Goal: Information Seeking & Learning: Learn about a topic

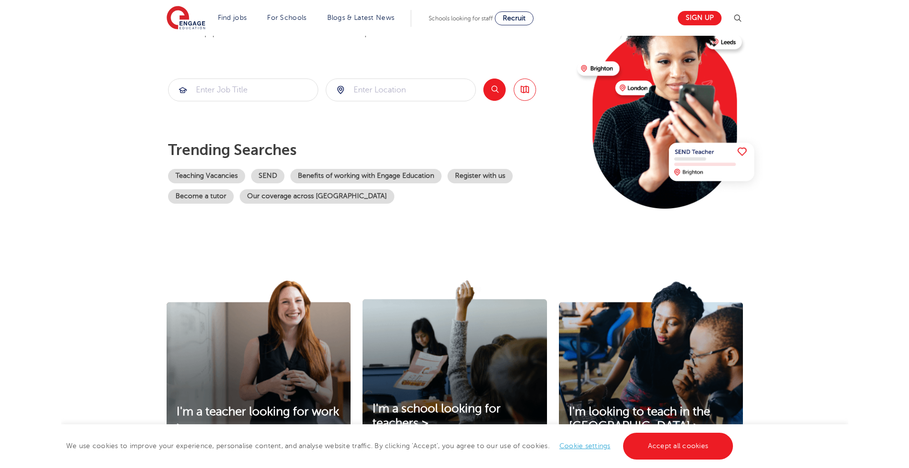
scroll to position [100, 0]
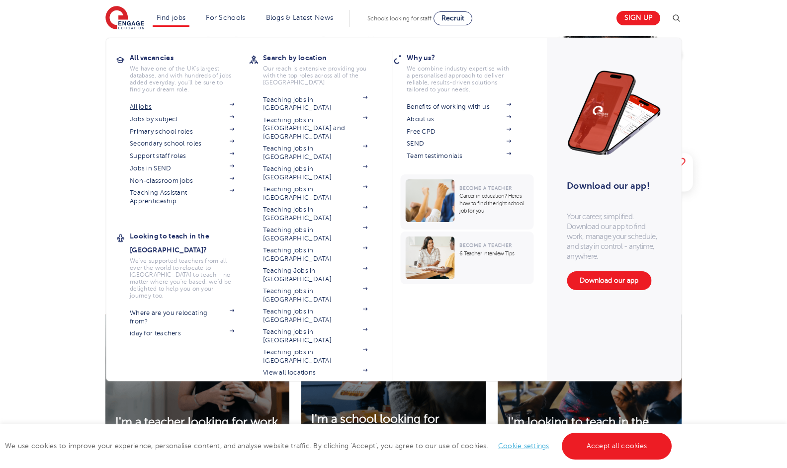
click at [133, 109] on link "All jobs" at bounding box center [182, 107] width 104 height 8
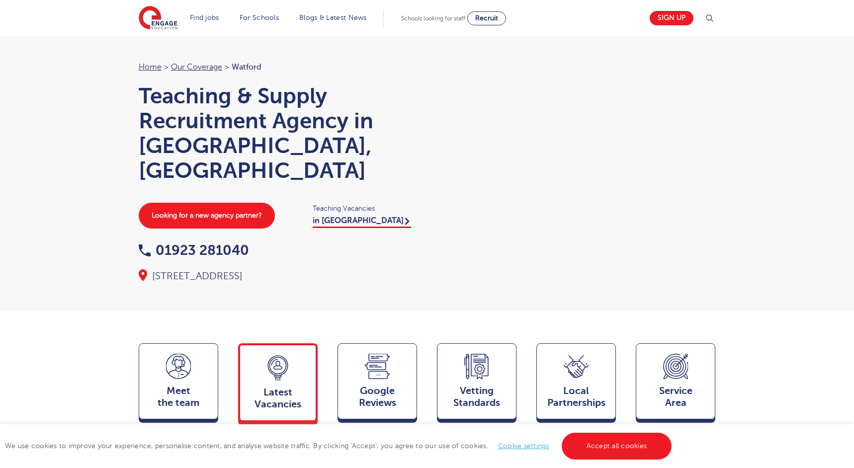
click at [288, 387] on span "Latest Vacancies" at bounding box center [278, 399] width 66 height 24
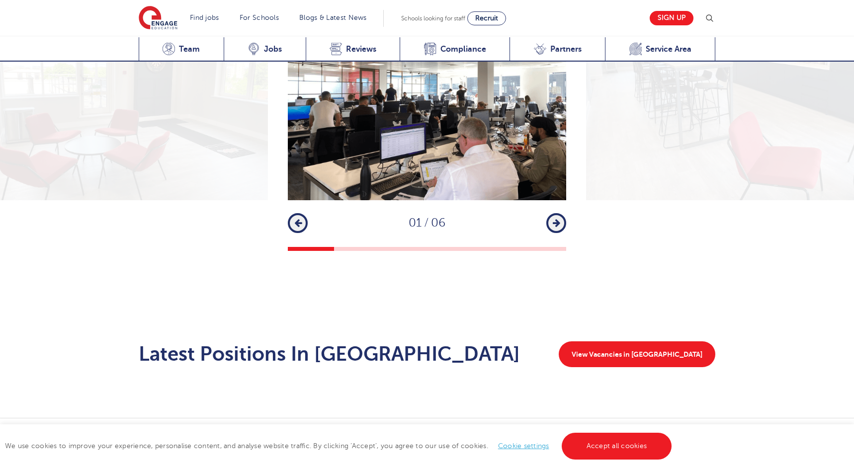
scroll to position [1377, 0]
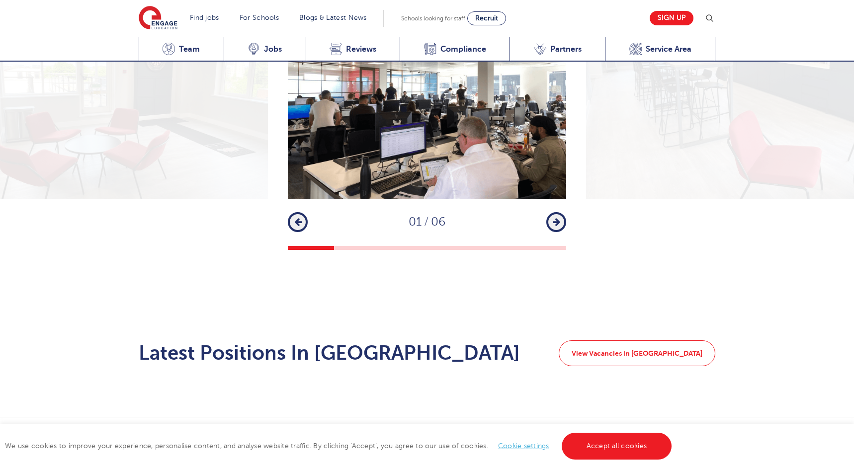
click at [647, 340] on link "View Vacancies in Watford" at bounding box center [637, 353] width 157 height 26
